Goal: Book appointment/travel/reservation

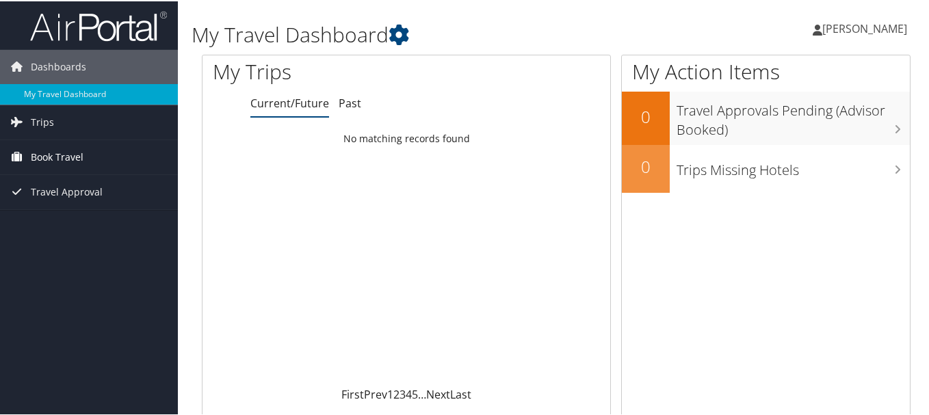
click at [137, 155] on link "Book Travel" at bounding box center [89, 156] width 178 height 34
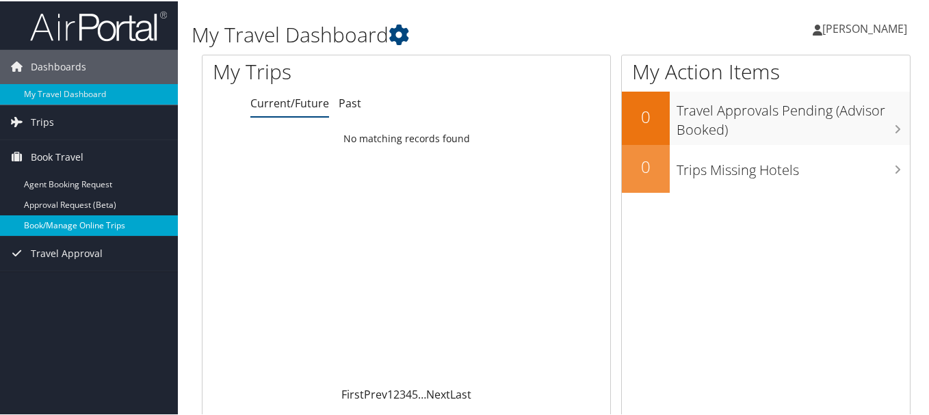
click at [90, 227] on link "Book/Manage Online Trips" at bounding box center [89, 224] width 178 height 21
